Goal: Check status: Check status

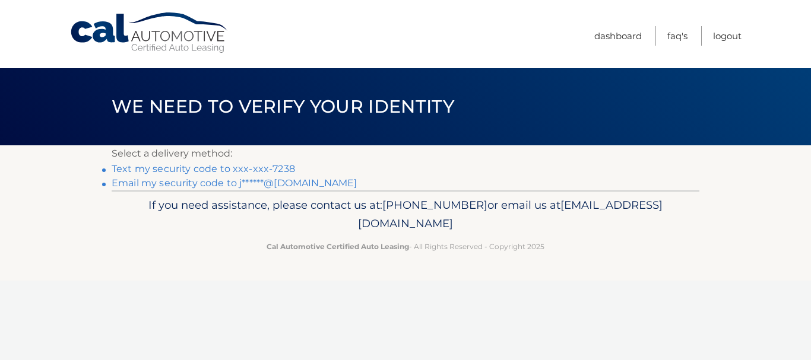
click at [259, 170] on link "Text my security code to xxx-xxx-7238" at bounding box center [203, 168] width 183 height 11
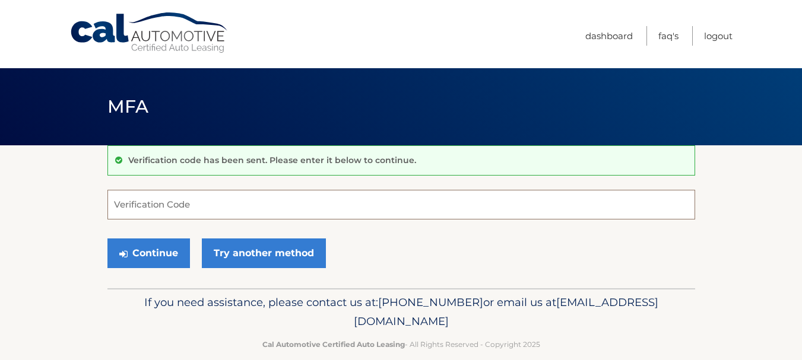
click at [218, 205] on input "Verification Code" at bounding box center [401, 205] width 588 height 30
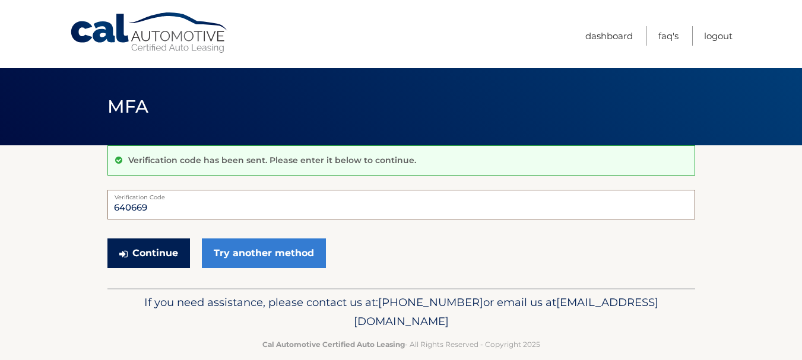
type input "640669"
click at [158, 255] on button "Continue" at bounding box center [148, 254] width 82 height 30
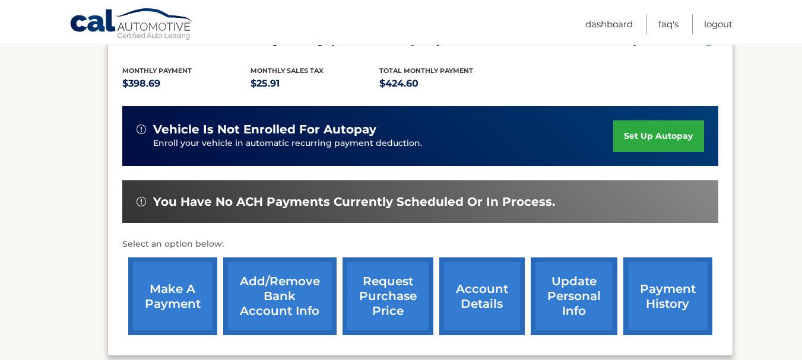
scroll to position [297, 0]
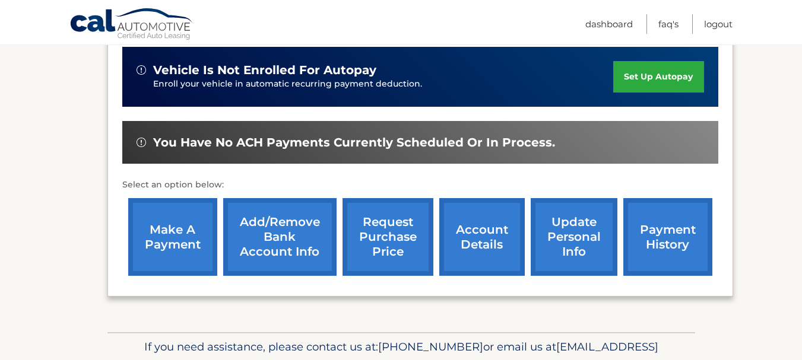
click at [671, 240] on link "payment history" at bounding box center [667, 237] width 89 height 78
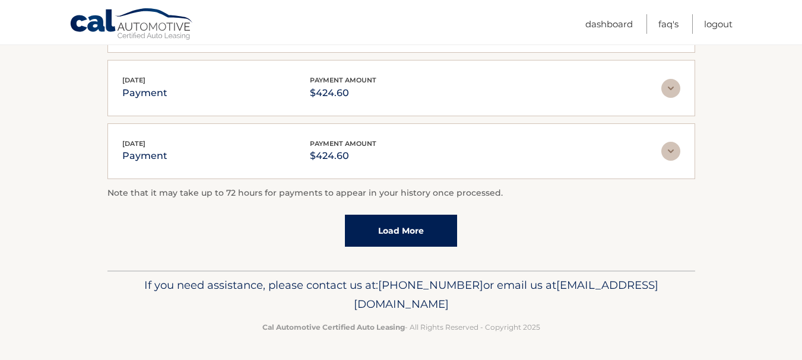
scroll to position [420, 0]
click at [427, 230] on link "Load More" at bounding box center [401, 230] width 112 height 32
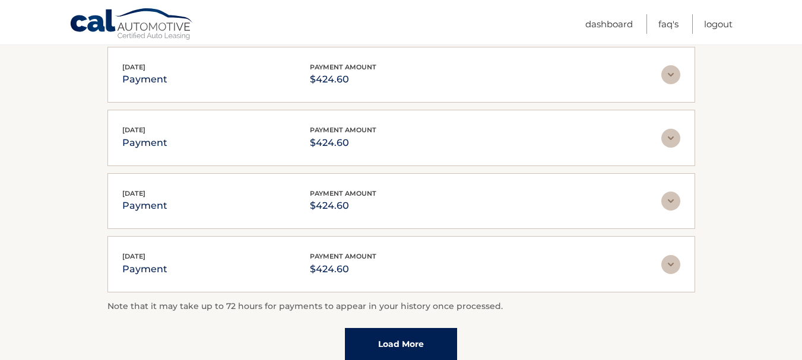
scroll to position [364, 0]
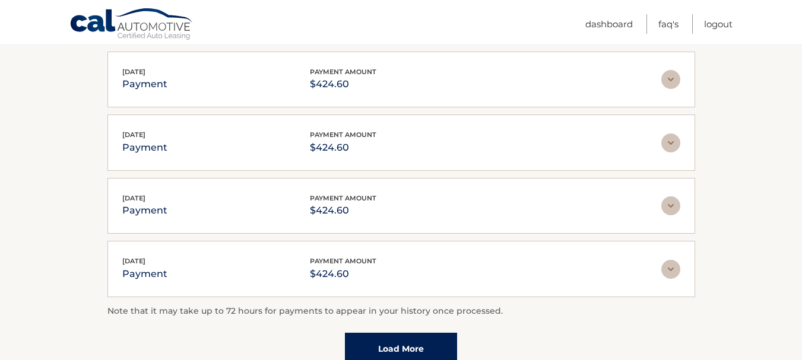
click at [346, 90] on p "$424.60" at bounding box center [343, 84] width 66 height 17
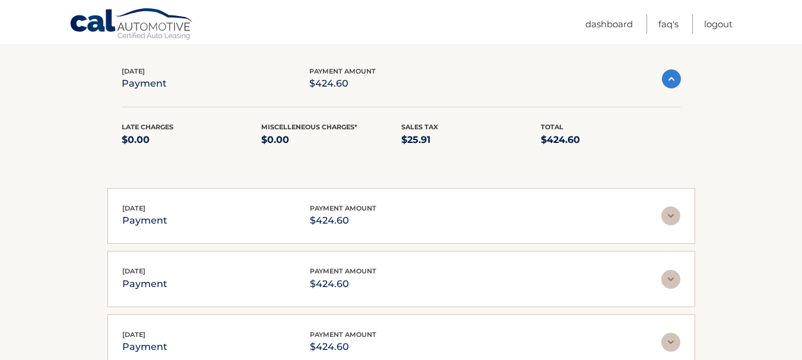
click at [669, 79] on img at bounding box center [671, 78] width 19 height 19
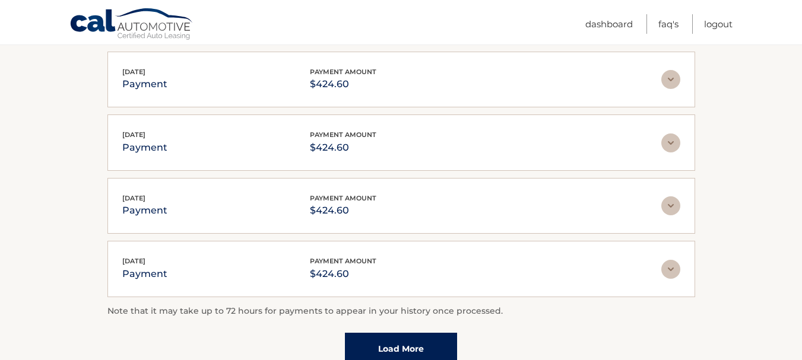
click at [375, 344] on link "Load More" at bounding box center [401, 349] width 112 height 32
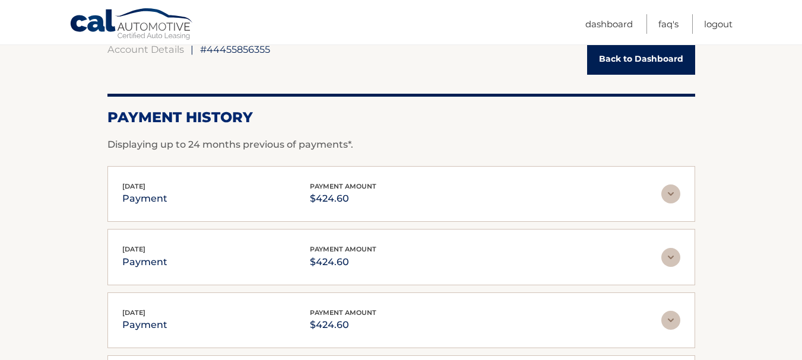
scroll to position [0, 0]
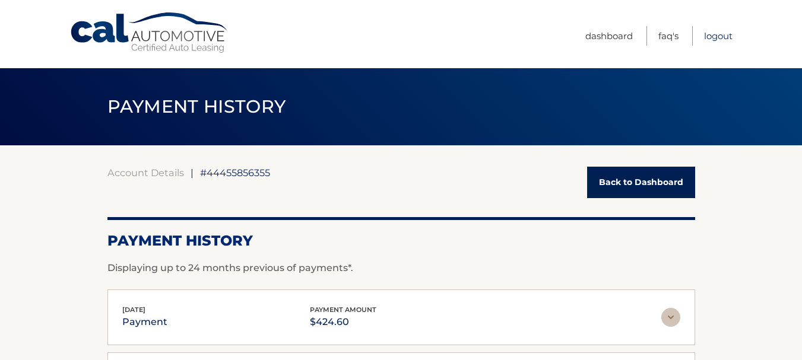
click at [716, 37] on link "Logout" at bounding box center [718, 36] width 28 height 20
